Goal: Transaction & Acquisition: Purchase product/service

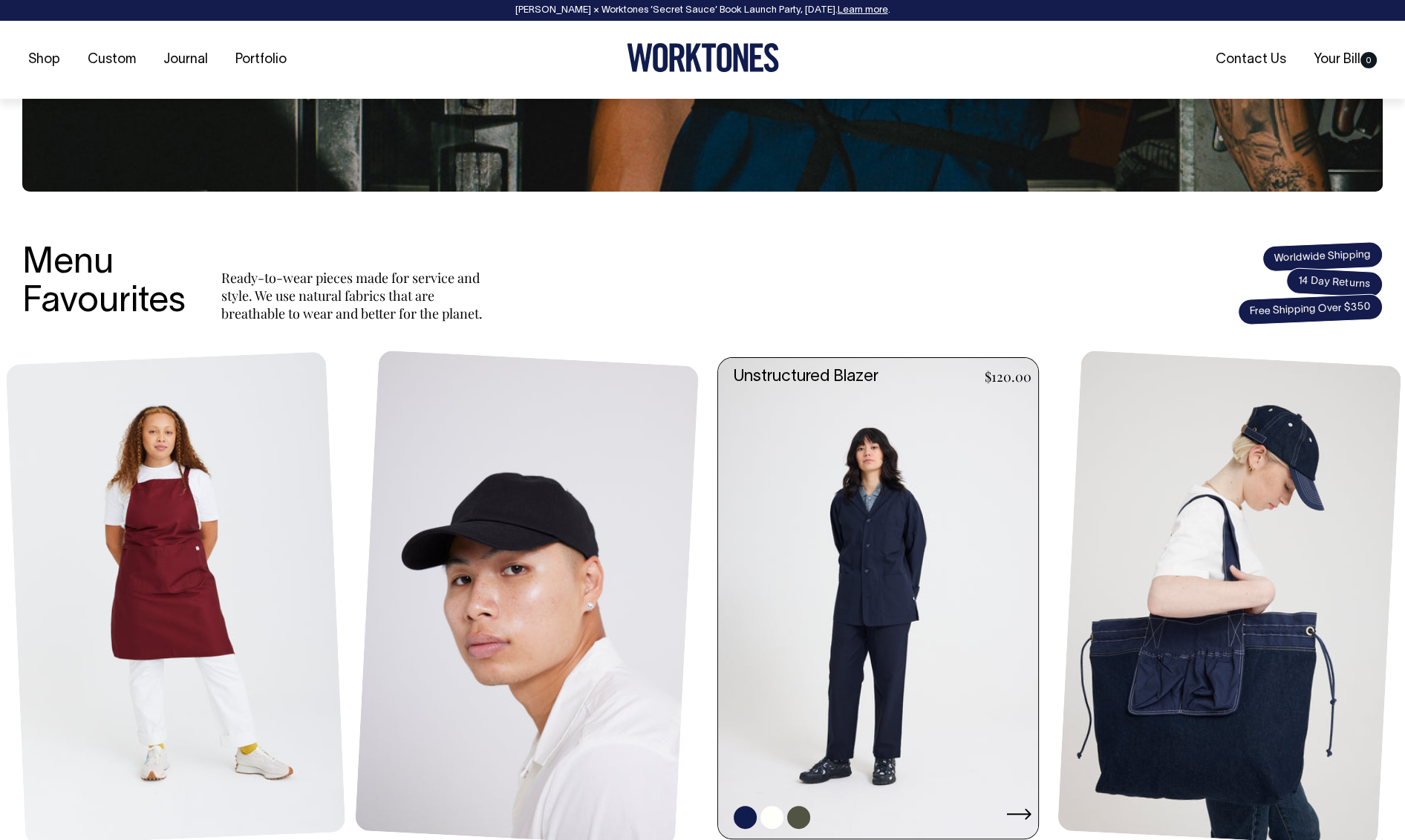
click at [858, 559] on link at bounding box center [882, 598] width 329 height 480
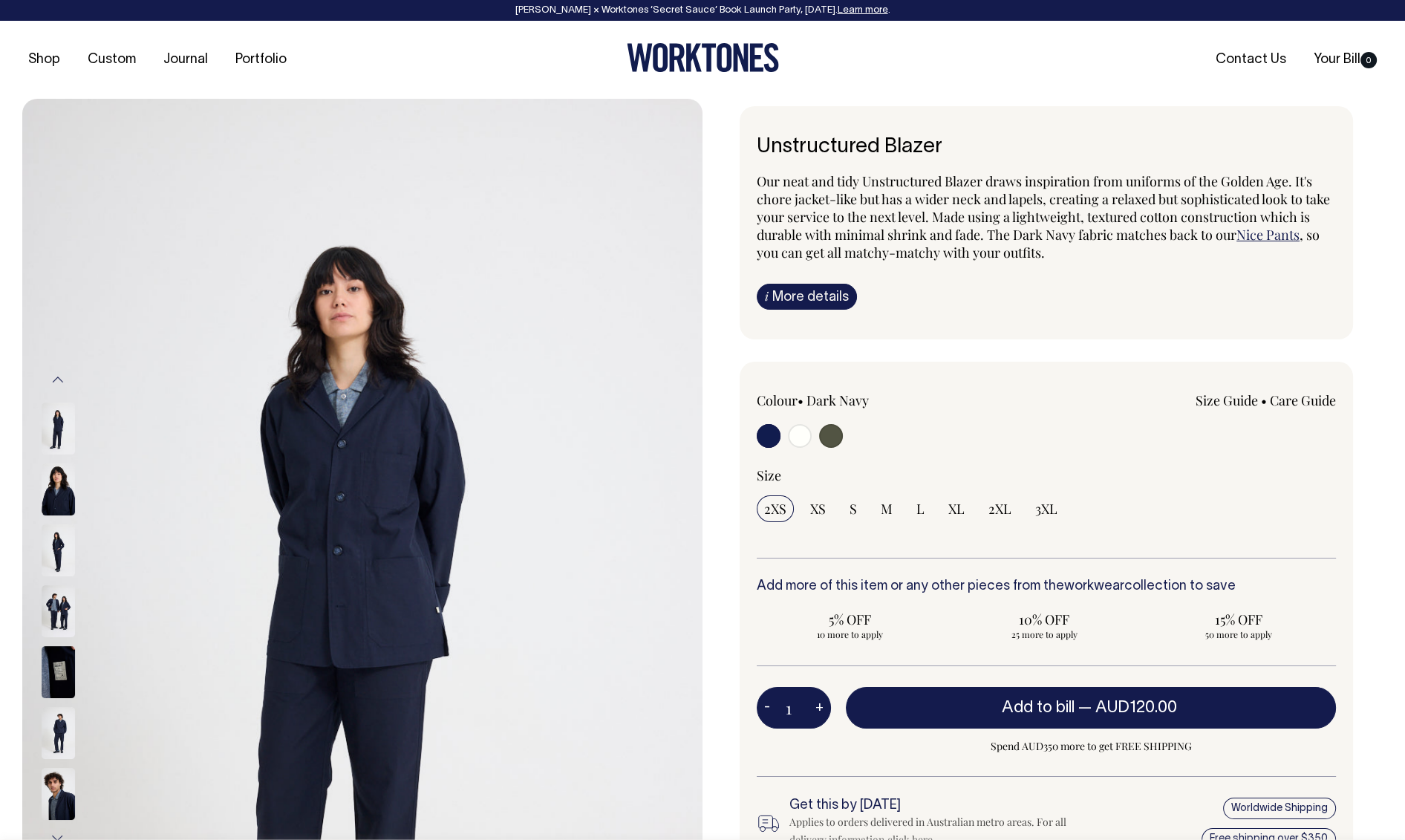
click at [63, 730] on img at bounding box center [58, 733] width 33 height 52
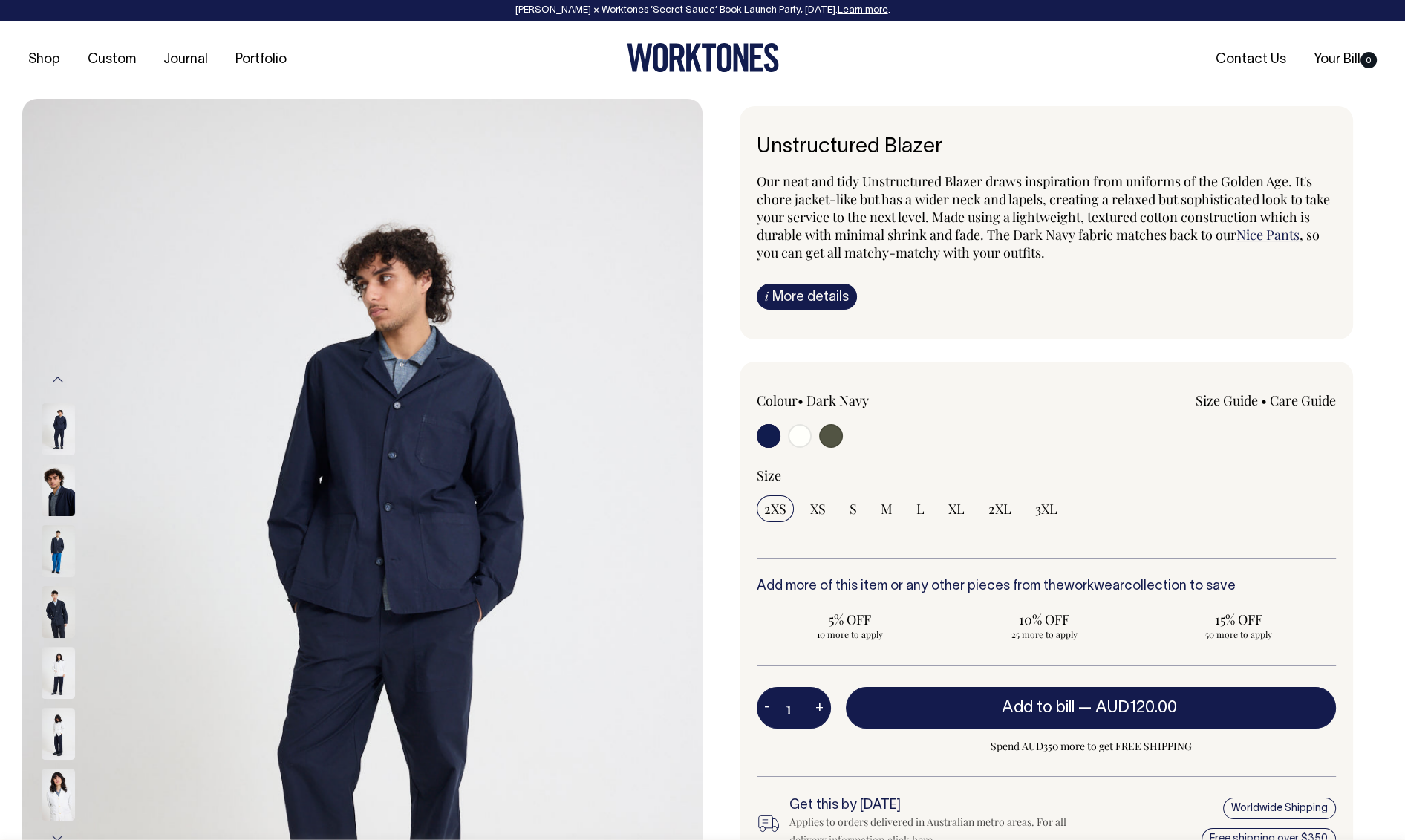
click at [56, 729] on img at bounding box center [58, 733] width 33 height 52
click at [57, 832] on button "Next" at bounding box center [58, 837] width 22 height 33
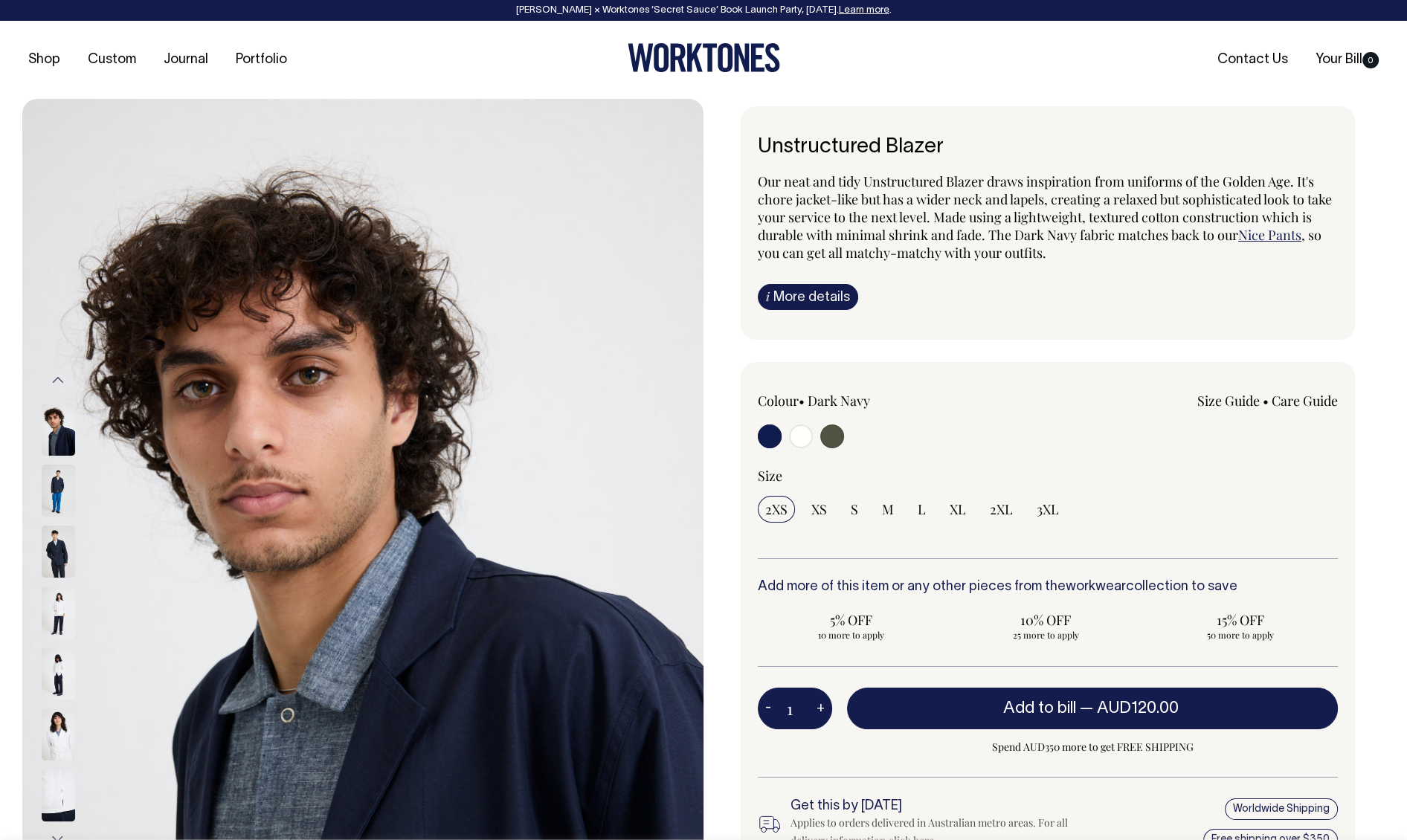
click at [55, 794] on img at bounding box center [58, 795] width 34 height 52
click at [58, 791] on img at bounding box center [58, 795] width 34 height 52
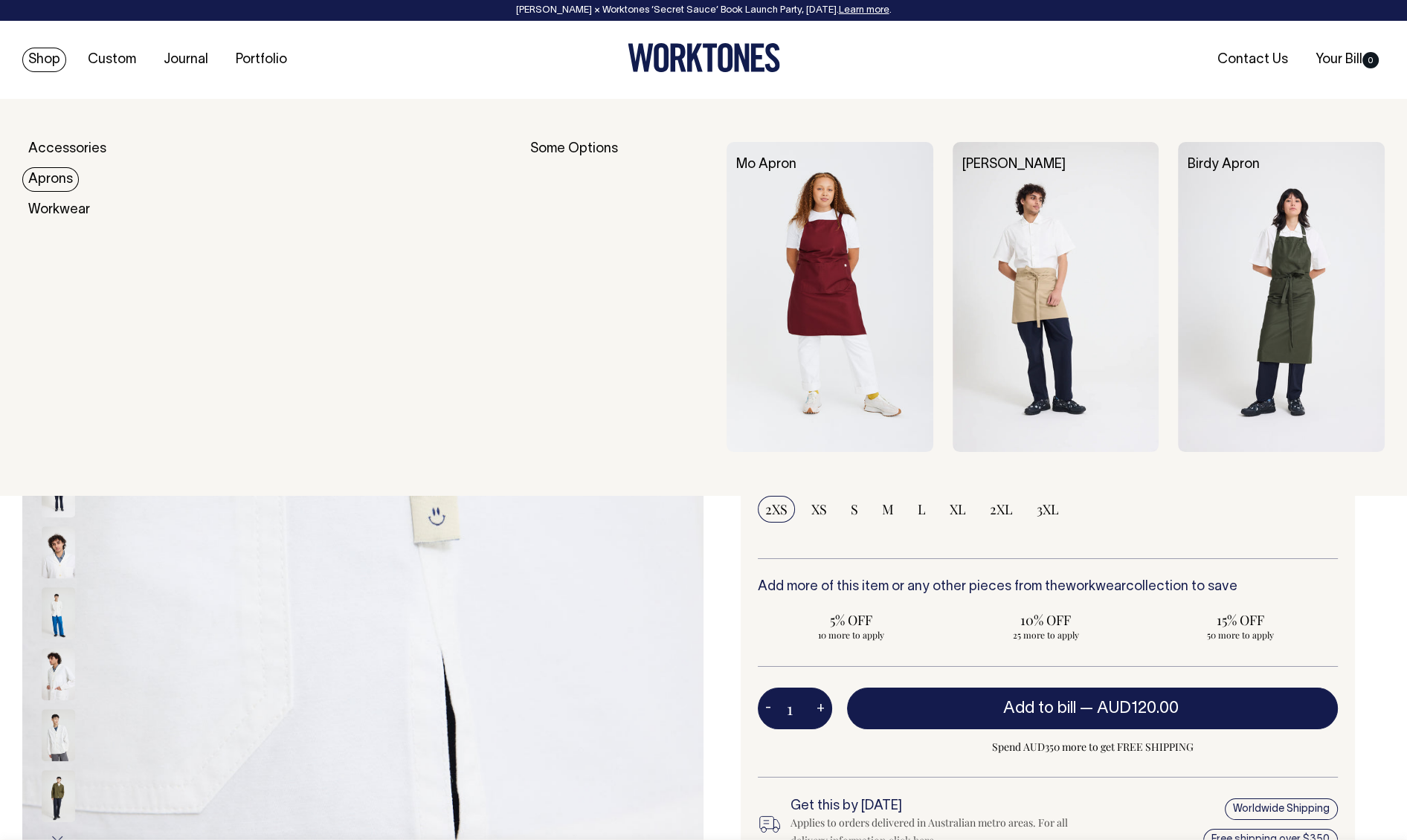
click at [65, 183] on link "Aprons" at bounding box center [51, 180] width 57 height 25
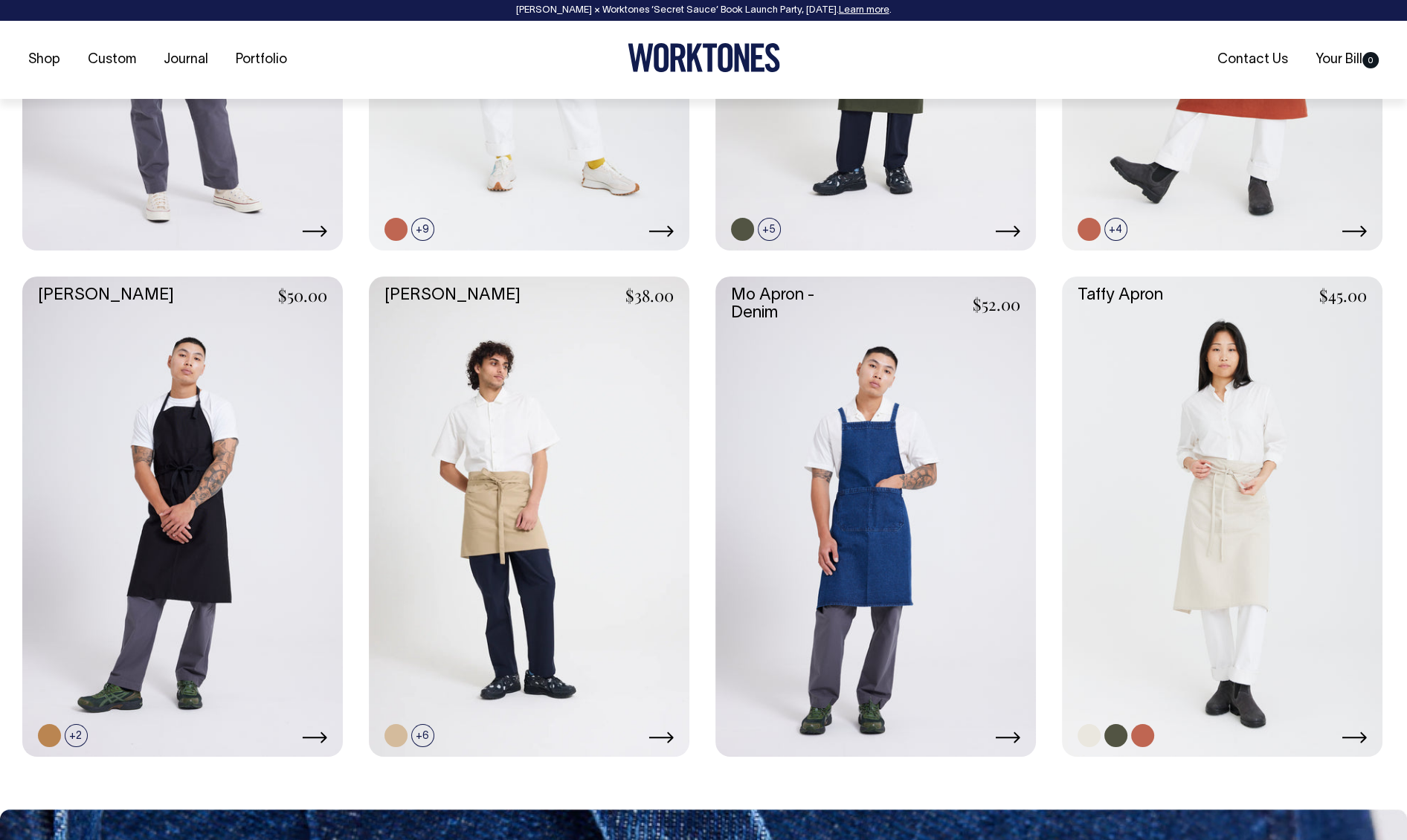
scroll to position [971, 0]
click at [1118, 325] on link at bounding box center [1222, 516] width 321 height 481
click at [1177, 382] on link at bounding box center [1222, 516] width 321 height 481
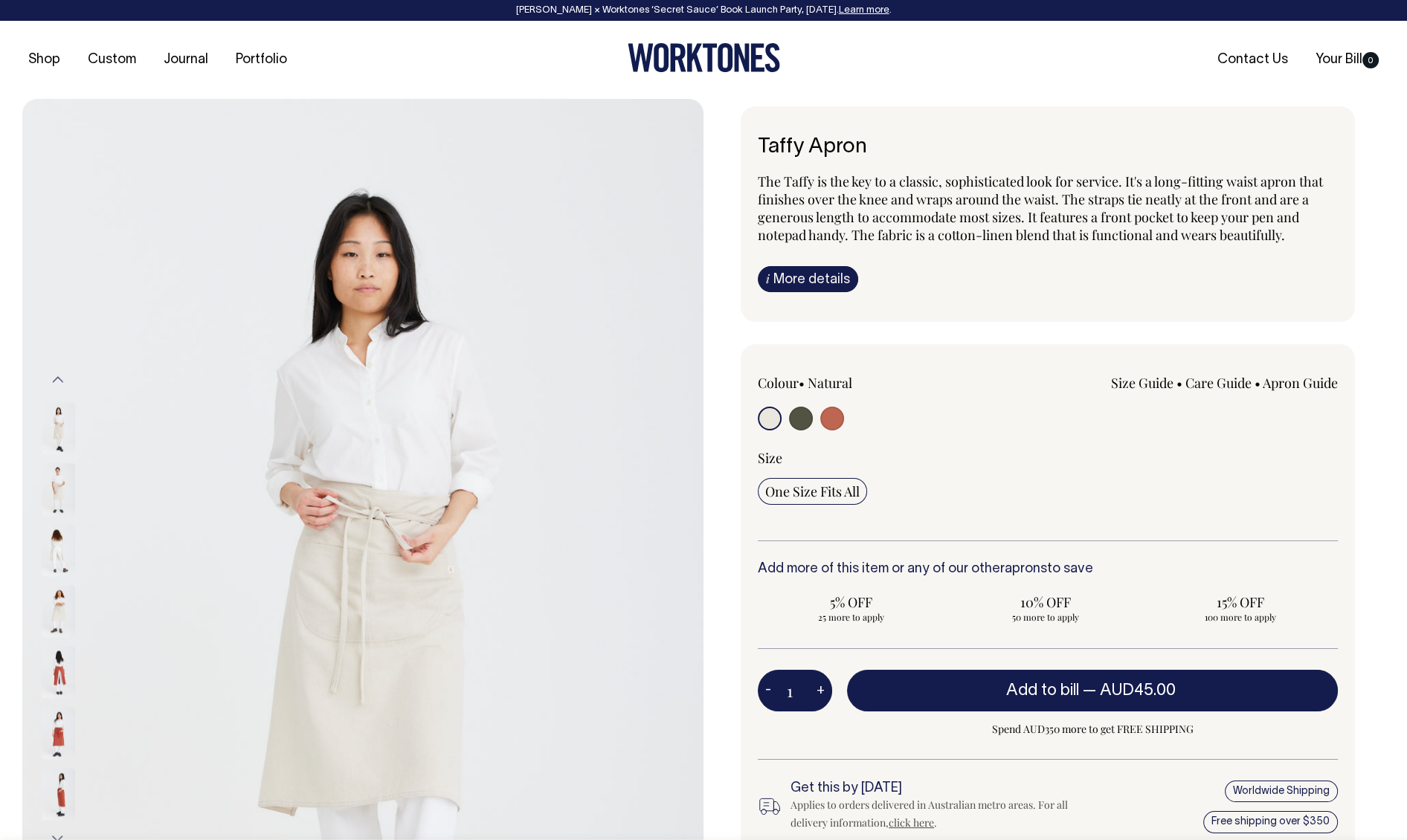
click at [53, 491] on img at bounding box center [58, 489] width 34 height 52
click at [57, 419] on img at bounding box center [58, 428] width 34 height 52
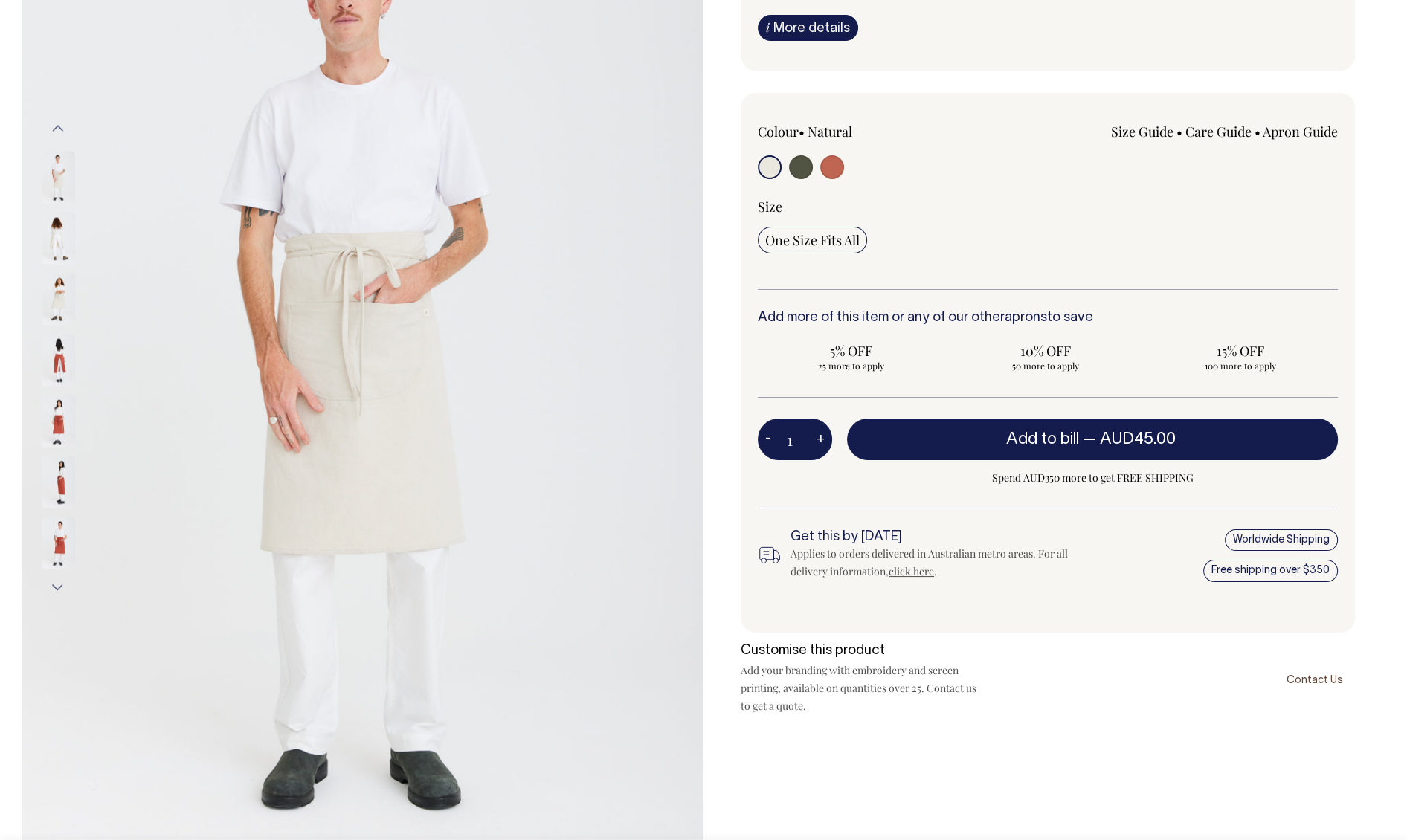
scroll to position [252, 0]
click at [58, 420] on img at bounding box center [58, 420] width 34 height 52
click at [60, 414] on img at bounding box center [58, 420] width 34 height 52
click at [58, 411] on img at bounding box center [58, 420] width 34 height 52
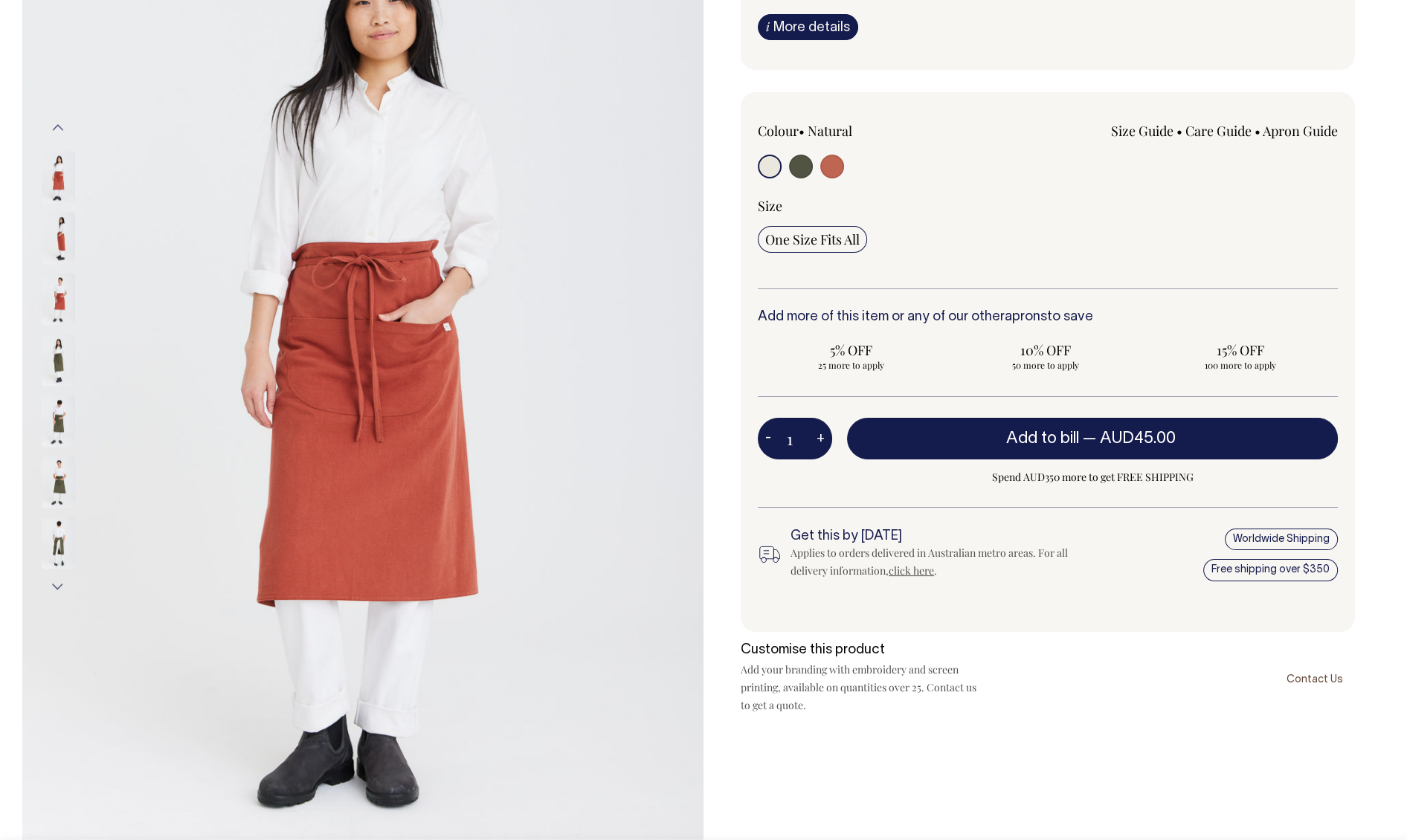
drag, startPoint x: 380, startPoint y: 308, endPoint x: 708, endPoint y: 1, distance: 449.3
click at [0, 0] on div "Next" at bounding box center [704, 357] width 1407 height 1021
